Goal: Task Accomplishment & Management: Manage account settings

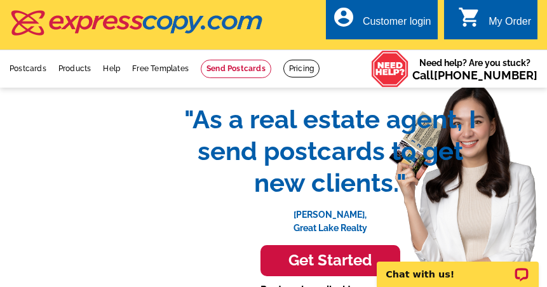
click at [385, 21] on div "Customer login" at bounding box center [397, 25] width 69 height 18
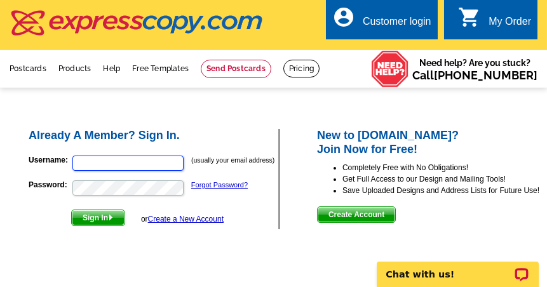
type input "[EMAIL_ADDRESS][DOMAIN_NAME]"
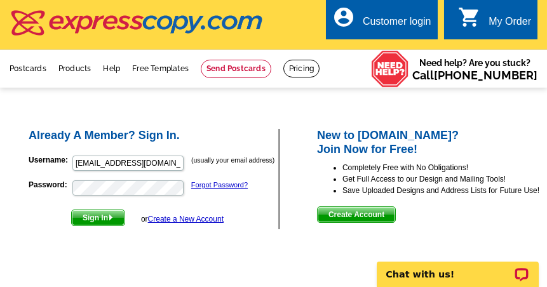
click at [98, 220] on span "Sign In" at bounding box center [98, 217] width 53 height 15
